Goal: Find specific page/section: Find specific page/section

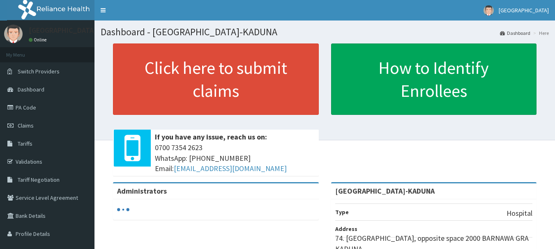
click at [23, 99] on link "PA Code" at bounding box center [47, 108] width 94 height 18
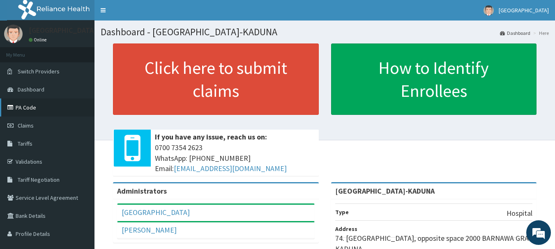
click at [22, 109] on link "PA Code" at bounding box center [47, 108] width 94 height 18
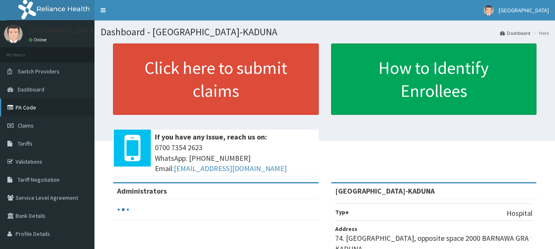
click at [23, 104] on link "PA Code" at bounding box center [47, 108] width 94 height 18
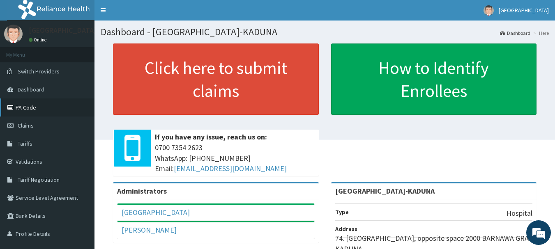
click at [29, 104] on link "PA Code" at bounding box center [47, 108] width 94 height 18
